Goal: Task Accomplishment & Management: Use online tool/utility

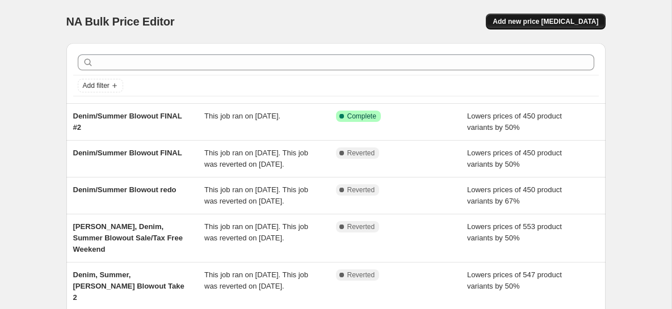
click at [542, 19] on span "Add new price [MEDICAL_DATA]" at bounding box center [546, 21] width 106 height 9
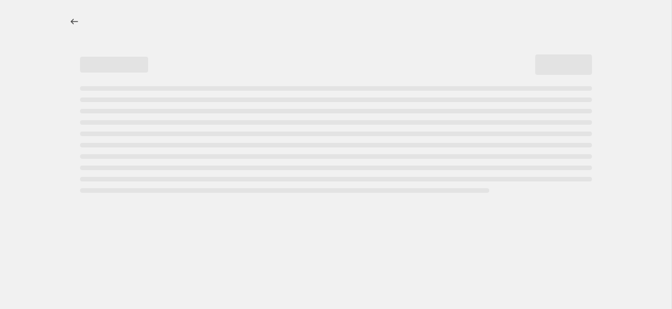
select select "percentage"
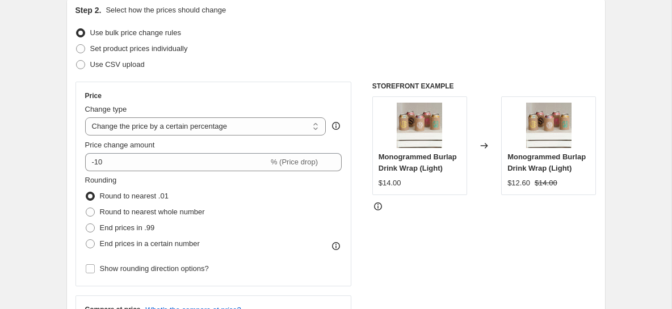
scroll to position [131, 0]
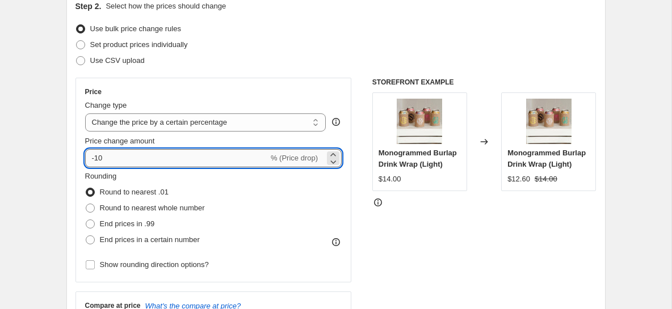
click at [116, 161] on input "-10" at bounding box center [176, 158] width 183 height 18
click at [170, 120] on select "Change the price to a certain amount Change the price by a certain amount Chang…" at bounding box center [205, 123] width 241 height 18
click at [124, 159] on input "-10" at bounding box center [176, 158] width 183 height 18
type input "-1"
type input "-50"
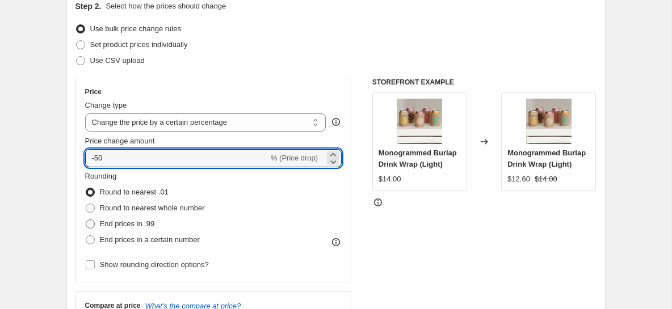
click at [153, 221] on span "End prices in .99" at bounding box center [127, 224] width 55 height 9
click at [86, 220] on input "End prices in .99" at bounding box center [86, 220] width 1 height 1
radio input "true"
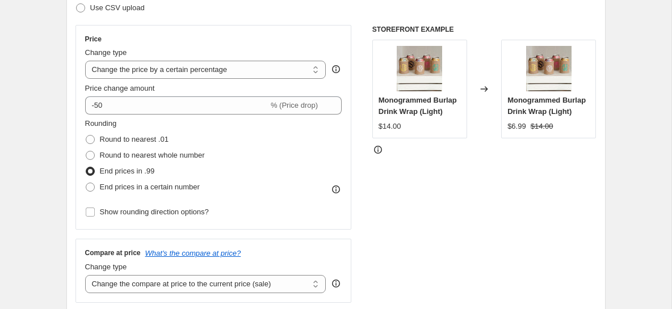
scroll to position [191, 0]
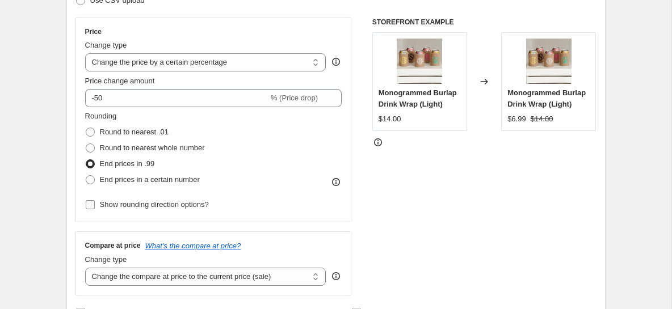
click at [159, 200] on span "Show rounding direction options?" at bounding box center [154, 204] width 109 height 9
click at [95, 200] on input "Show rounding direction options?" at bounding box center [90, 204] width 9 height 9
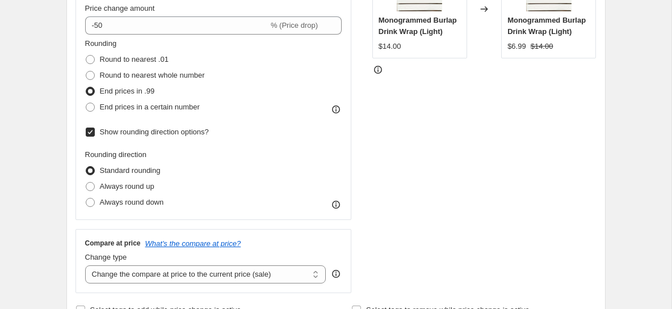
scroll to position [262, 0]
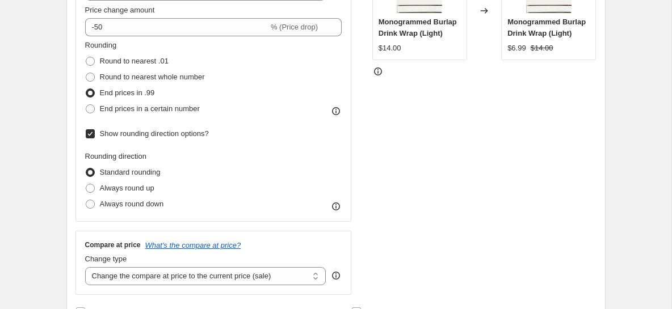
click at [170, 135] on span "Show rounding direction options?" at bounding box center [154, 133] width 109 height 9
click at [95, 135] on input "Show rounding direction options?" at bounding box center [90, 133] width 9 height 9
checkbox input "false"
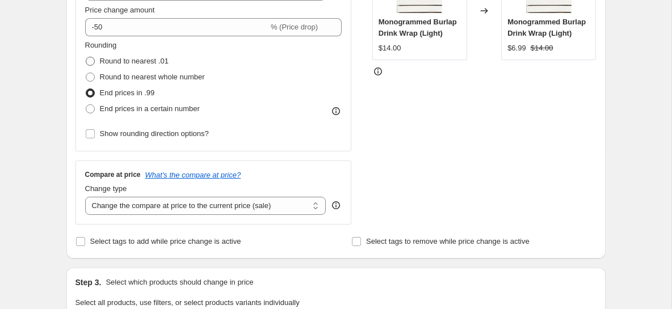
click at [135, 63] on span "Round to nearest .01" at bounding box center [134, 61] width 69 height 9
click at [86, 57] on input "Round to nearest .01" at bounding box center [86, 57] width 1 height 1
radio input "true"
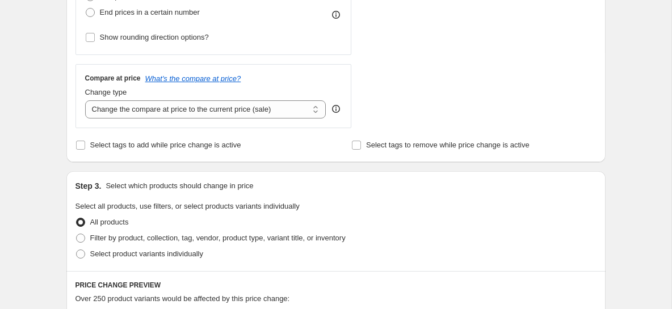
scroll to position [370, 0]
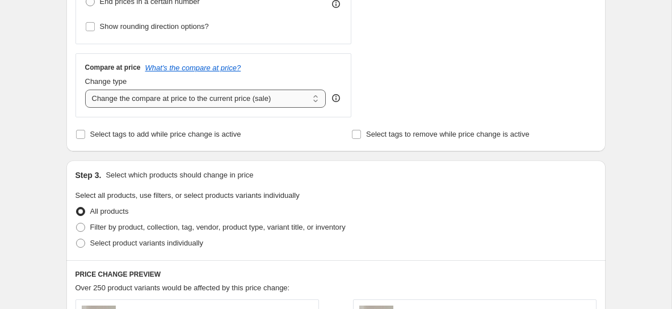
click at [238, 98] on select "Change the compare at price to the current price (sale) Change the compare at p…" at bounding box center [205, 99] width 241 height 18
click at [238, 68] on icon "What's the compare at price?" at bounding box center [193, 68] width 96 height 9
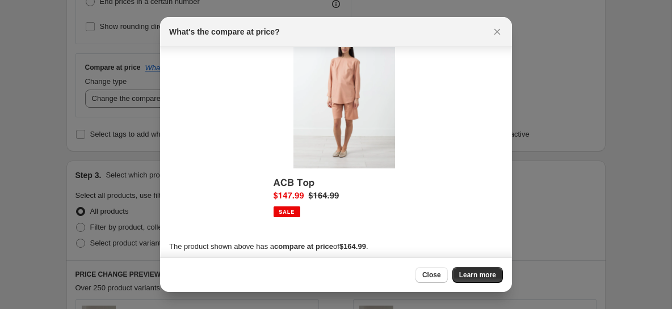
scroll to position [36, 0]
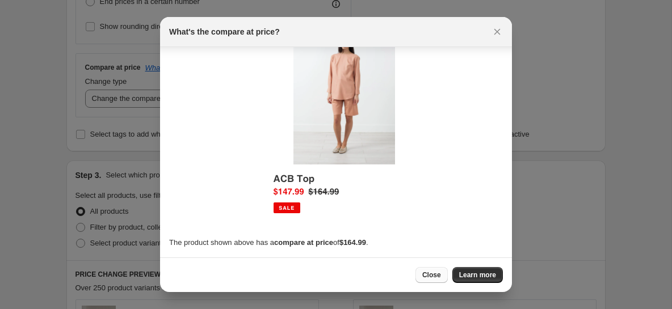
click at [434, 271] on span "Close" at bounding box center [431, 275] width 19 height 9
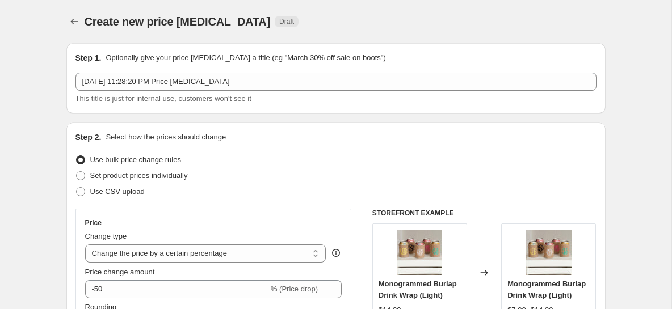
scroll to position [370, 0]
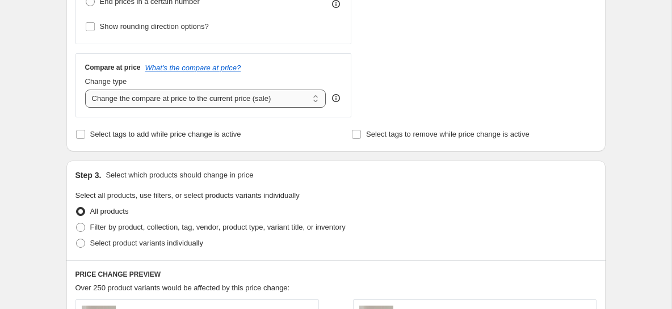
click at [317, 98] on select "Change the compare at price to the current price (sale) Change the compare at p…" at bounding box center [205, 99] width 241 height 18
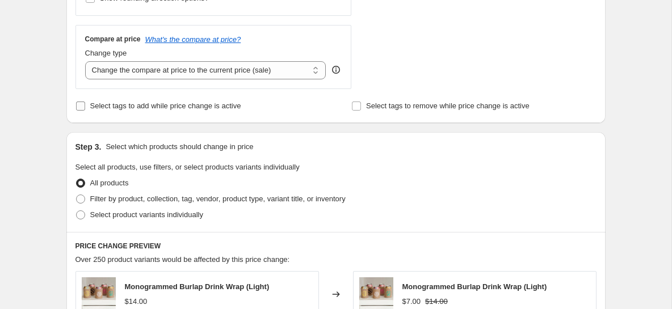
scroll to position [413, 0]
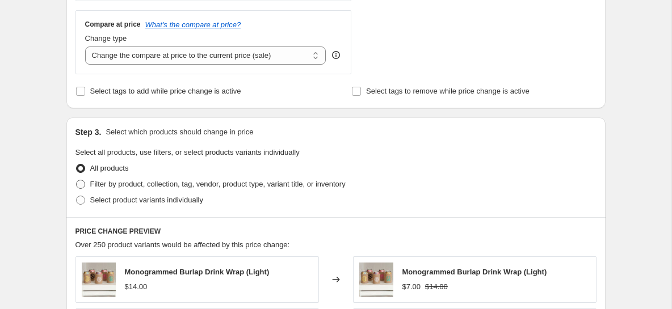
click at [229, 183] on span "Filter by product, collection, tag, vendor, product type, variant title, or inv…" at bounding box center [218, 184] width 256 height 9
click at [77, 181] on input "Filter by product, collection, tag, vendor, product type, variant title, or inv…" at bounding box center [76, 180] width 1 height 1
radio input "true"
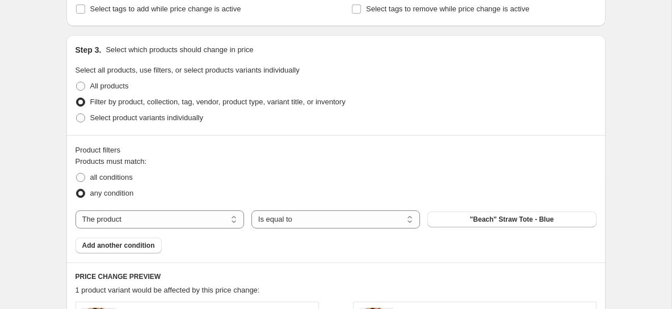
scroll to position [515, 0]
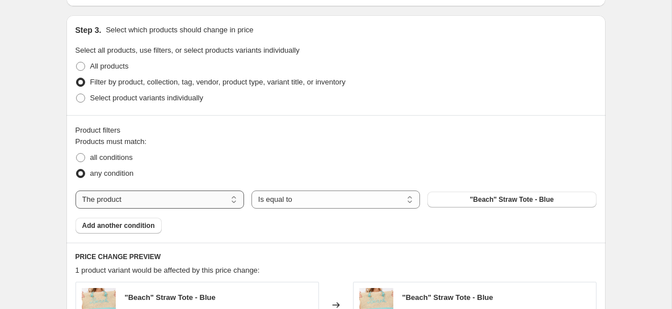
click at [233, 203] on select "The product The product's collection The product's tag The product's vendor The…" at bounding box center [160, 200] width 169 height 18
select select "collection"
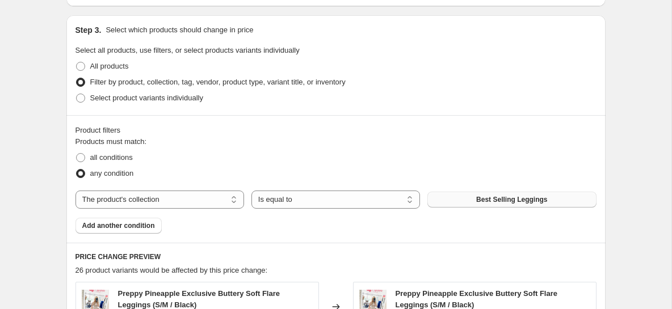
click at [445, 200] on button "Best Selling Leggings" at bounding box center [512, 200] width 169 height 16
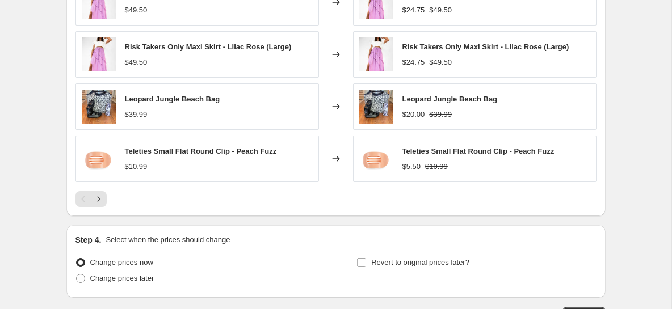
scroll to position [892, 0]
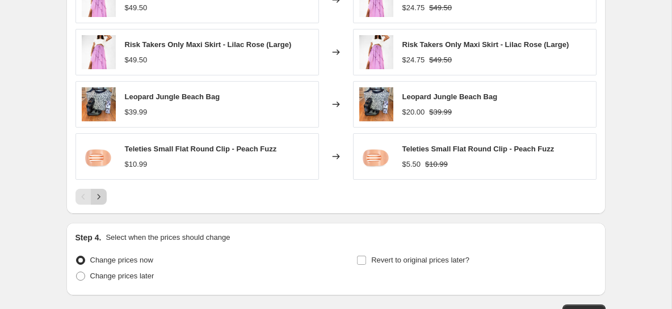
click at [103, 191] on icon "Next" at bounding box center [98, 196] width 11 height 11
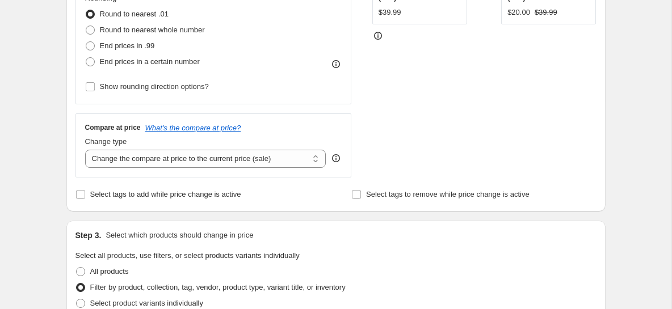
scroll to position [294, 0]
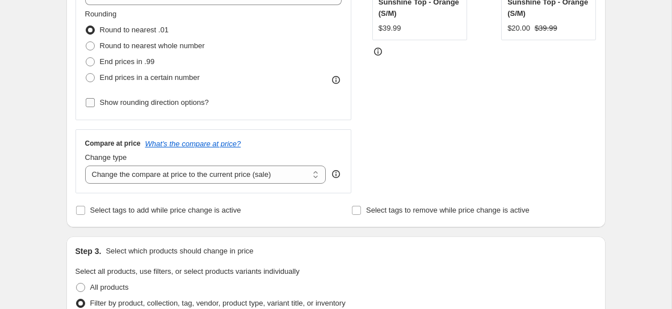
click at [206, 102] on span "Show rounding direction options?" at bounding box center [154, 102] width 109 height 9
click at [95, 102] on input "Show rounding direction options?" at bounding box center [90, 102] width 9 height 9
checkbox input "true"
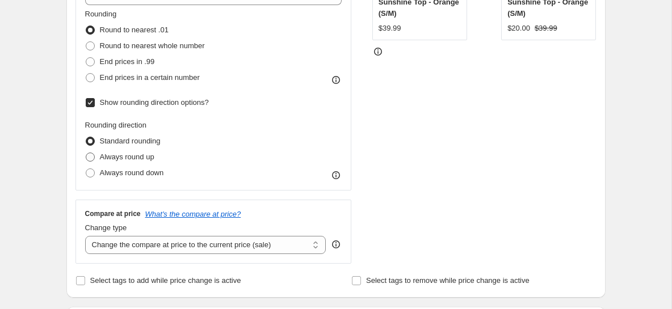
click at [150, 159] on span "Always round up" at bounding box center [127, 157] width 55 height 9
click at [86, 153] on input "Always round up" at bounding box center [86, 153] width 1 height 1
radio input "true"
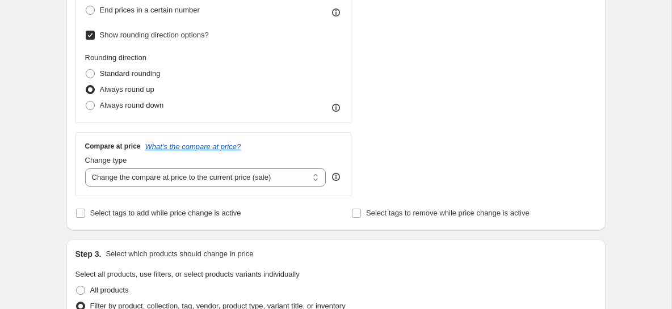
scroll to position [355, 0]
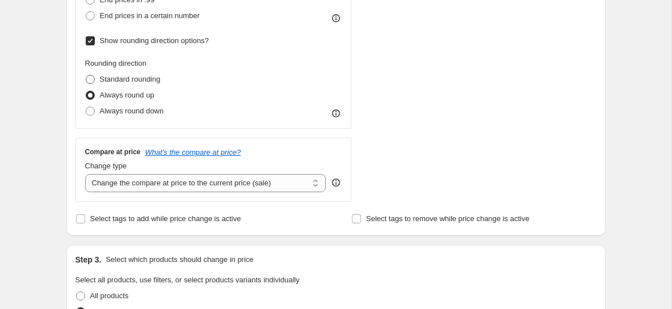
click at [153, 81] on span "Standard rounding" at bounding box center [130, 79] width 61 height 9
click at [86, 76] on input "Standard rounding" at bounding box center [86, 75] width 1 height 1
radio input "true"
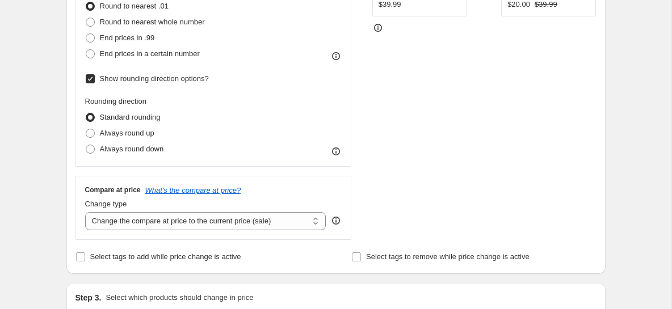
scroll to position [313, 0]
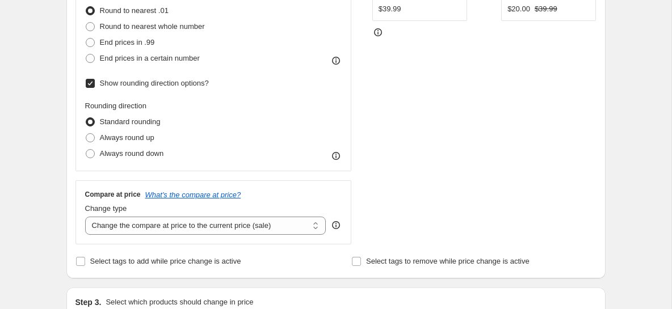
click at [166, 84] on span "Show rounding direction options?" at bounding box center [154, 83] width 109 height 9
click at [95, 84] on input "Show rounding direction options?" at bounding box center [90, 83] width 9 height 9
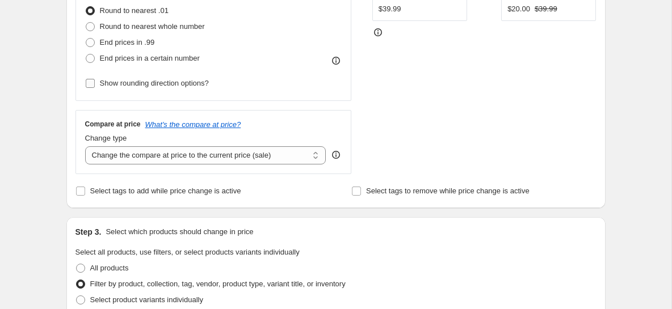
click at [166, 84] on span "Show rounding direction options?" at bounding box center [154, 83] width 109 height 9
click at [95, 84] on input "Show rounding direction options?" at bounding box center [90, 83] width 9 height 9
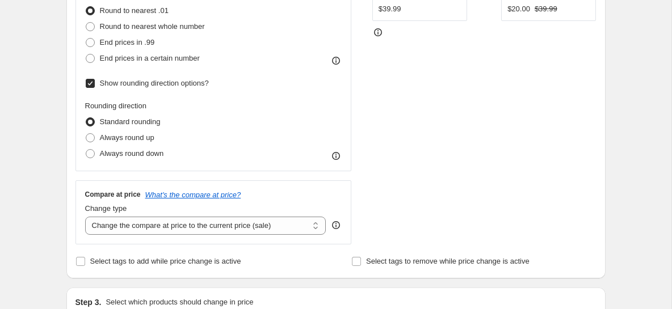
click at [166, 84] on span "Show rounding direction options?" at bounding box center [154, 83] width 109 height 9
click at [95, 84] on input "Show rounding direction options?" at bounding box center [90, 83] width 9 height 9
checkbox input "false"
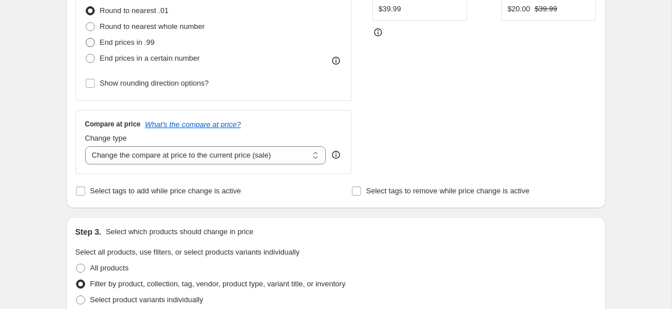
click at [141, 47] on span "End prices in .99" at bounding box center [127, 42] width 55 height 9
click at [86, 39] on input "End prices in .99" at bounding box center [86, 38] width 1 height 1
radio input "true"
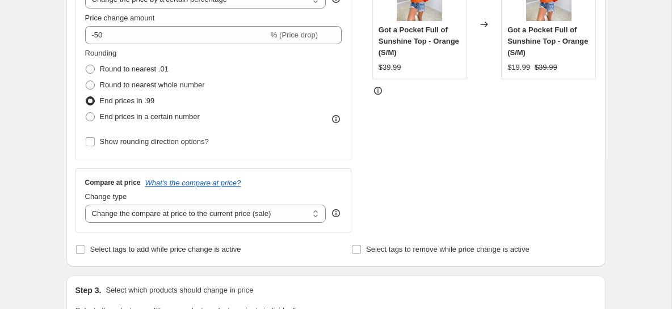
scroll to position [175, 0]
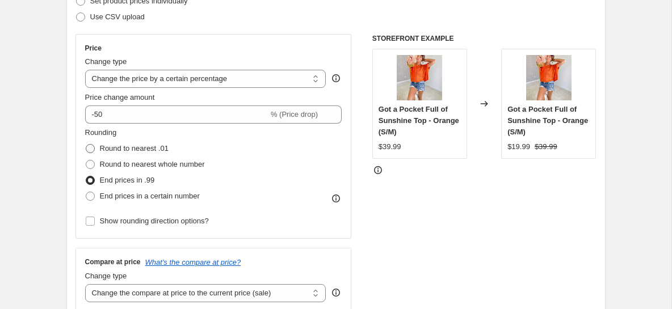
click at [152, 149] on span "Round to nearest .01" at bounding box center [134, 148] width 69 height 9
click at [86, 145] on input "Round to nearest .01" at bounding box center [86, 144] width 1 height 1
radio input "true"
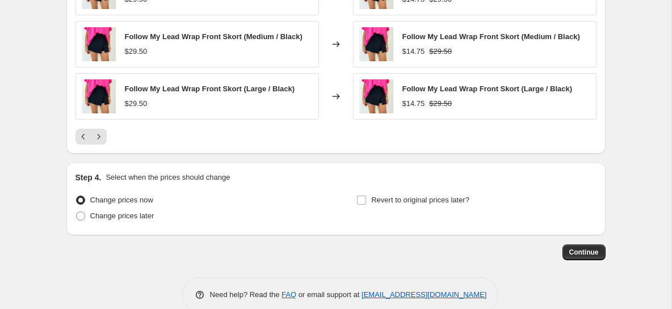
scroll to position [969, 0]
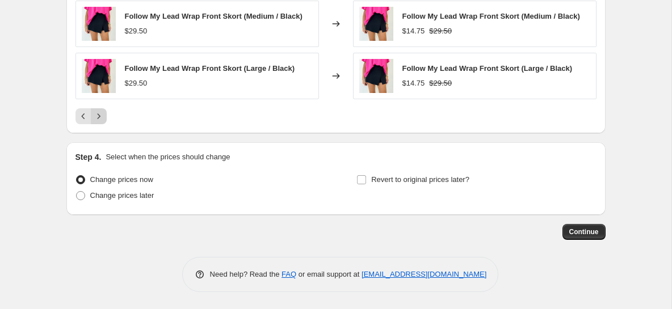
click at [101, 118] on icon "Next" at bounding box center [98, 116] width 11 height 11
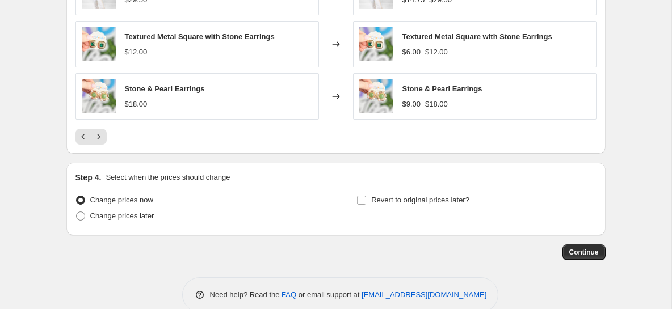
scroll to position [951, 0]
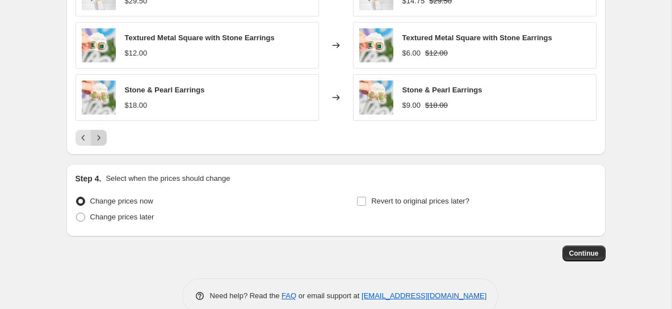
click at [102, 140] on icon "Next" at bounding box center [98, 137] width 11 height 11
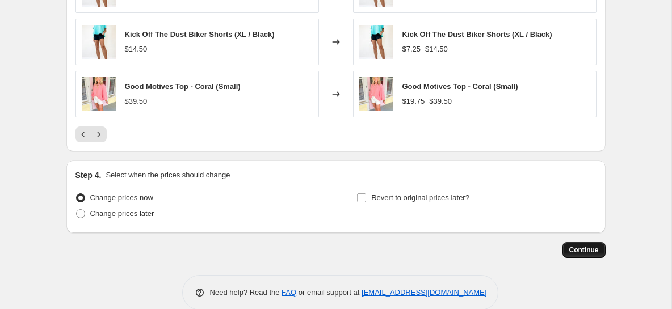
click at [576, 251] on span "Continue" at bounding box center [585, 250] width 30 height 9
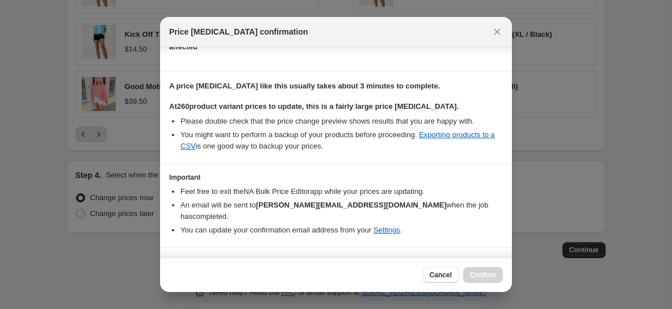
scroll to position [161, 0]
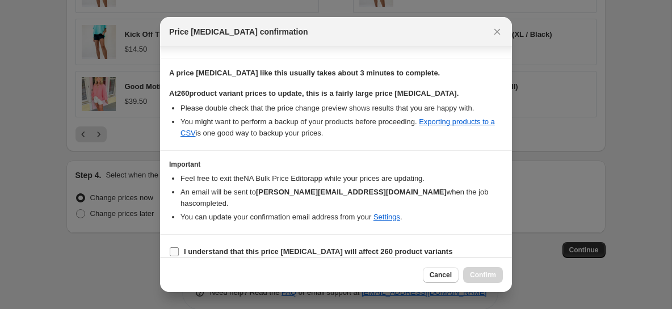
click at [397, 248] on b "I understand that this price [MEDICAL_DATA] will affect 260 product variants" at bounding box center [318, 252] width 269 height 9
click at [179, 248] on input "I understand that this price [MEDICAL_DATA] will affect 260 product variants" at bounding box center [174, 252] width 9 height 9
checkbox input "true"
click at [483, 275] on span "Confirm" at bounding box center [483, 275] width 26 height 9
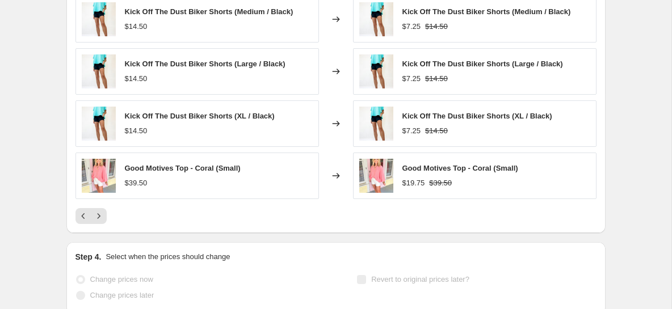
scroll to position [981, 0]
